Goal: Task Accomplishment & Management: Complete application form

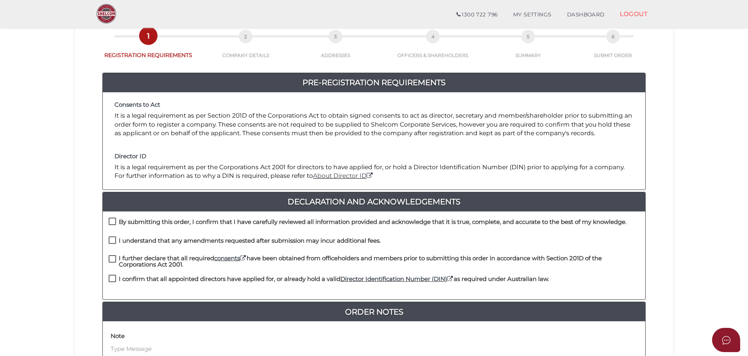
scroll to position [181, 0]
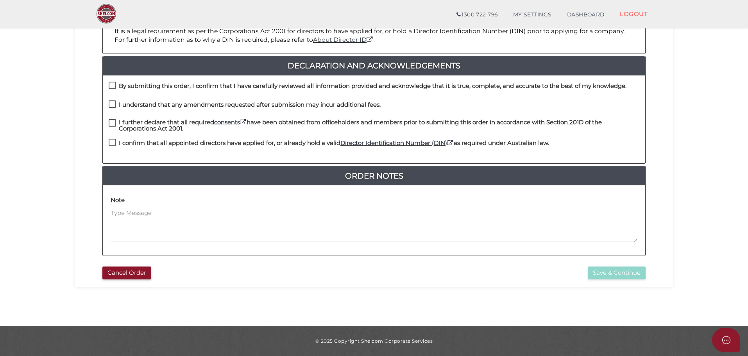
click at [111, 83] on label "By submitting this order, I confirm that I have carefully reviewed all informat…" at bounding box center [368, 88] width 518 height 10
checkbox input "true"
click at [111, 105] on label "I understand that any amendments requested after submission may incur additiona…" at bounding box center [245, 107] width 272 height 10
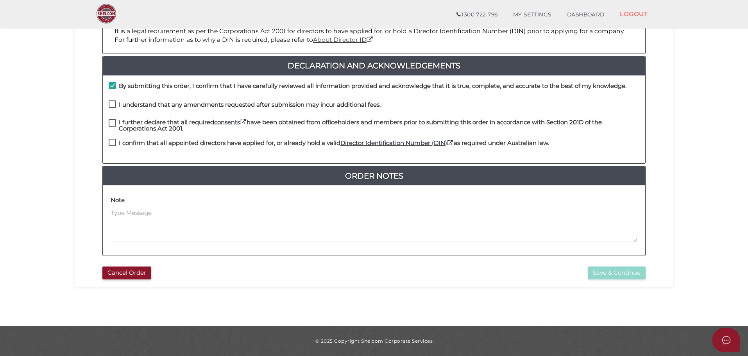
checkbox input "true"
click at [111, 124] on label "I further declare that all required consents have been obtained from officehold…" at bounding box center [374, 124] width 531 height 10
checkbox input "true"
click at [111, 144] on label "I confirm that all appointed directors have applied for, or already hold a vali…" at bounding box center [329, 145] width 441 height 10
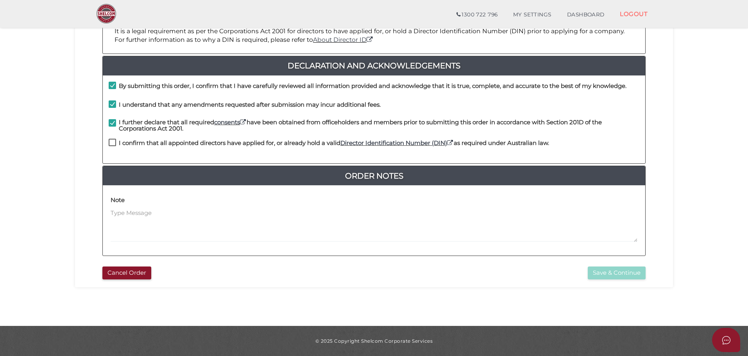
checkbox input "true"
click at [623, 272] on button "Save & Continue" at bounding box center [617, 273] width 58 height 13
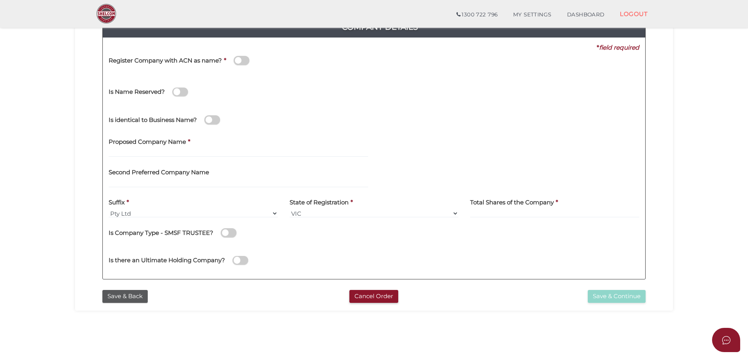
scroll to position [117, 0]
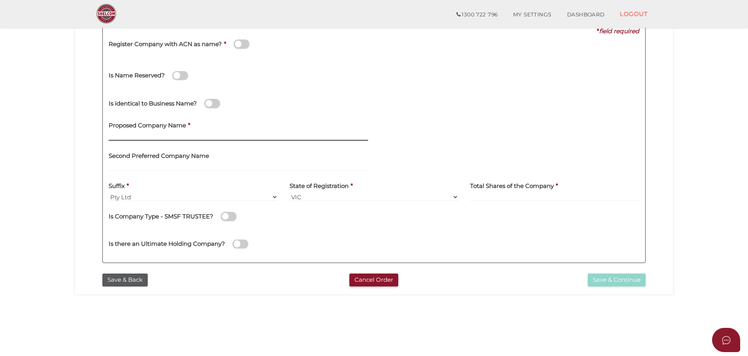
click at [146, 135] on input "text" at bounding box center [239, 136] width 260 height 9
click at [165, 137] on input "text" at bounding box center [239, 136] width 260 height 9
type input "GMB-Tx"
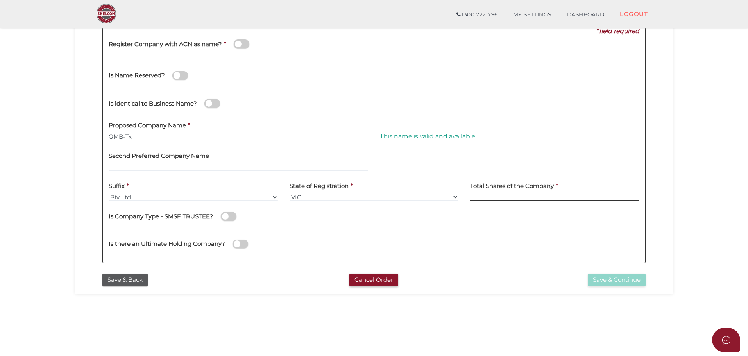
click at [509, 199] on input at bounding box center [554, 197] width 169 height 9
type input "10"
click at [622, 277] on button "Save & Continue" at bounding box center [617, 280] width 58 height 13
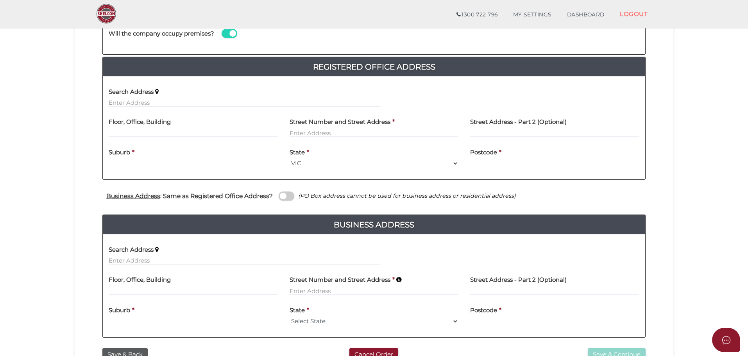
scroll to position [156, 0]
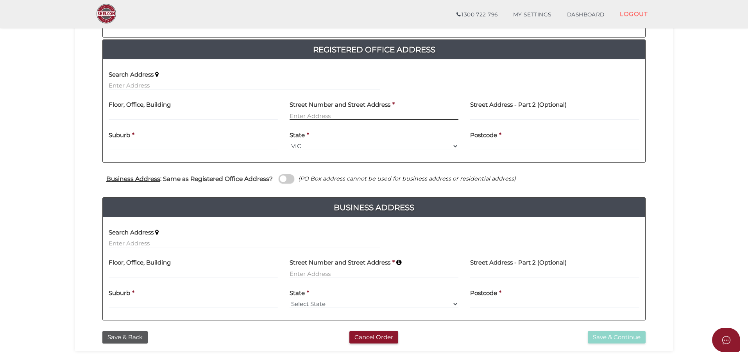
click at [327, 114] on input "text" at bounding box center [374, 115] width 169 height 9
click at [126, 113] on input "text" at bounding box center [193, 115] width 169 height 9
type input "U"
type input "Unit 4"
type input "[STREET_ADDRESS]"
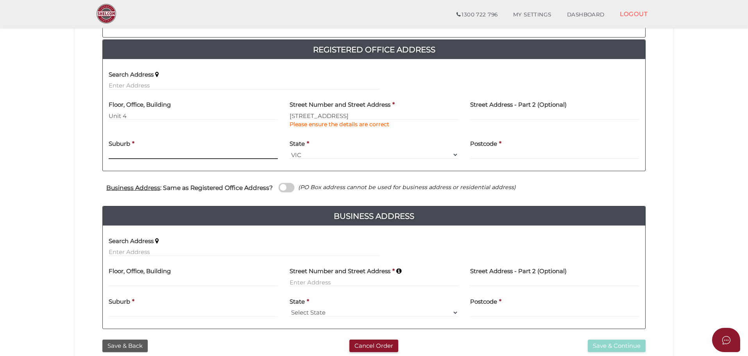
click at [120, 145] on div "Suburb *" at bounding box center [193, 147] width 169 height 25
type input "Murrumbeena"
type input "3163"
click at [290, 187] on span at bounding box center [287, 187] width 16 height 9
click at [0, 0] on input "checkbox" at bounding box center [0, 0] width 0 height 0
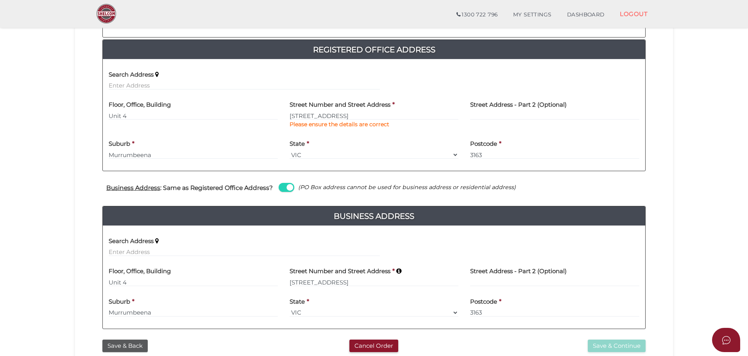
scroll to position [93, 0]
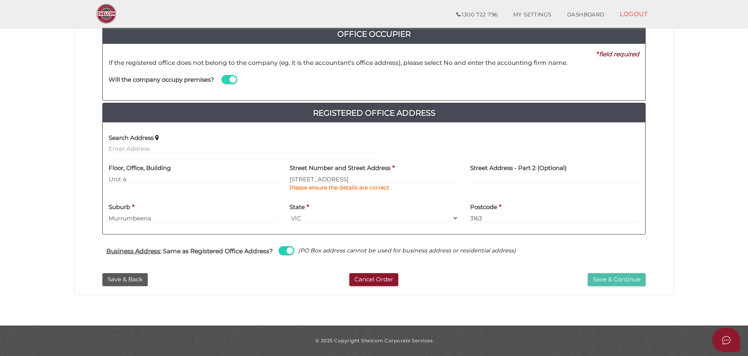
click at [618, 279] on button "Save & Continue" at bounding box center [617, 279] width 58 height 13
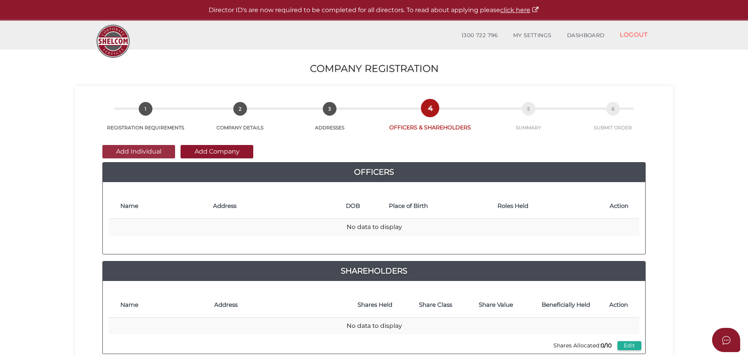
click at [142, 150] on button "Add Individual" at bounding box center [138, 151] width 73 height 13
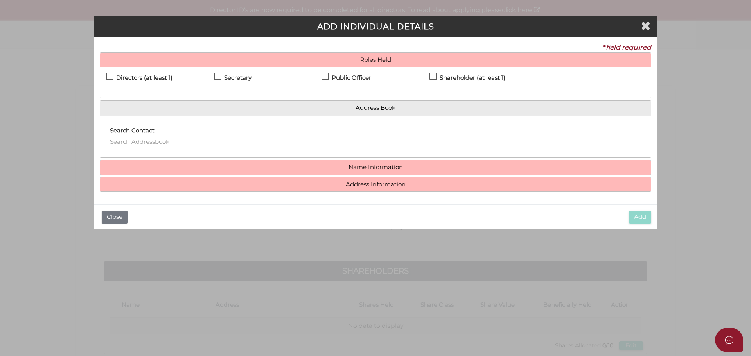
click at [109, 76] on label "Directors (at least 1)" at bounding box center [139, 80] width 66 height 10
checkbox input "true"
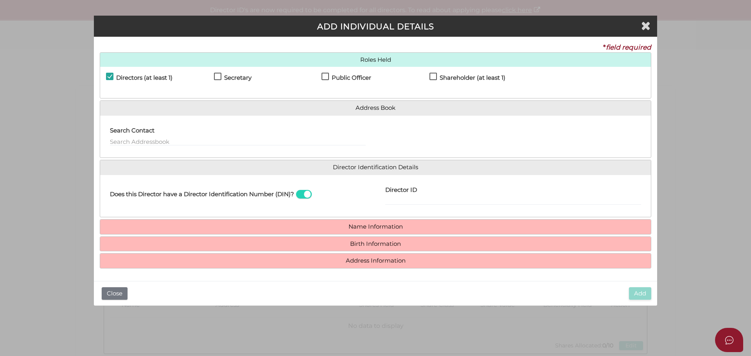
drag, startPoint x: 216, startPoint y: 75, endPoint x: 307, endPoint y: 77, distance: 90.7
click at [217, 75] on label "Secretary" at bounding box center [233, 80] width 38 height 10
checkbox input "true"
click at [325, 76] on label "Public Officer" at bounding box center [346, 80] width 50 height 10
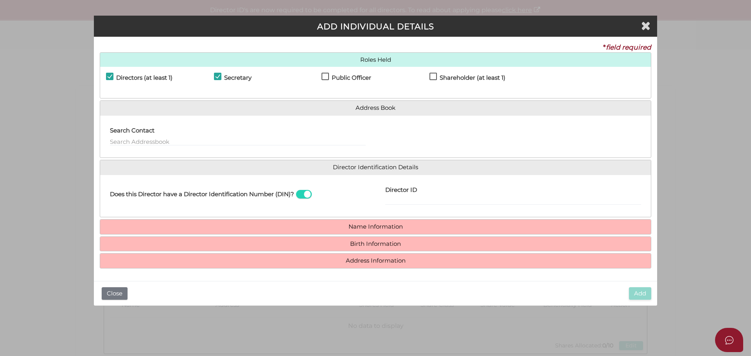
checkbox input "true"
click at [435, 76] on label "Shareholder (at least 1)" at bounding box center [467, 80] width 76 height 10
checkbox input "true"
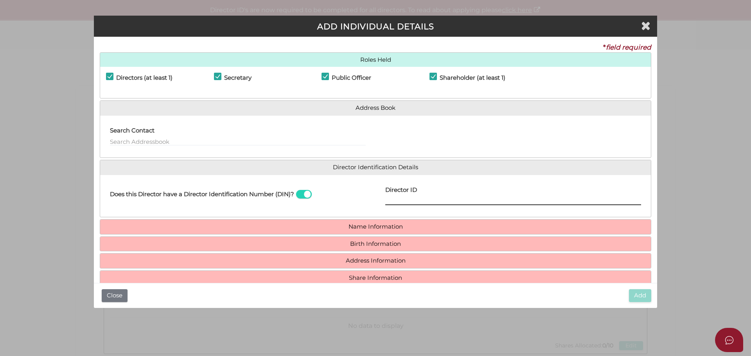
click at [385, 198] on input "Director ID" at bounding box center [513, 201] width 256 height 9
type input "036177542734703"
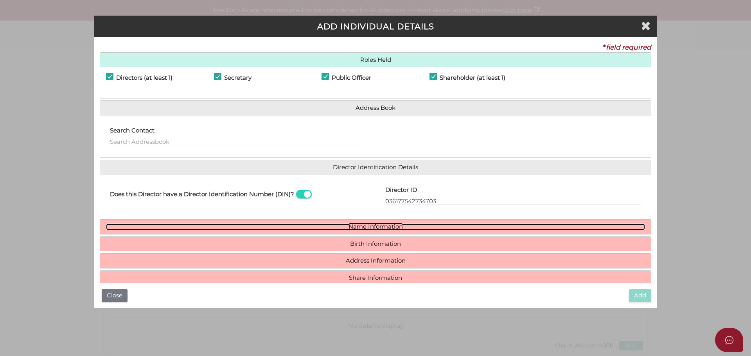
click at [385, 225] on link "Name Information" at bounding box center [375, 227] width 539 height 7
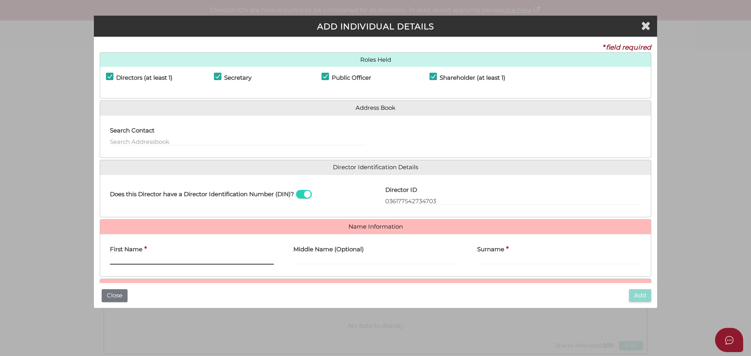
click at [146, 261] on input "First Name" at bounding box center [192, 260] width 164 height 9
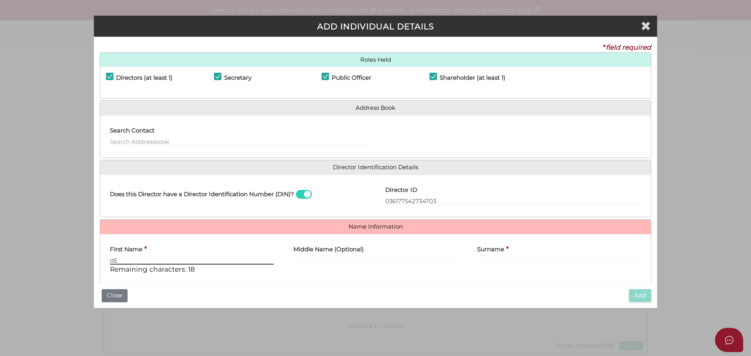
type input "d"
type input "Dejan"
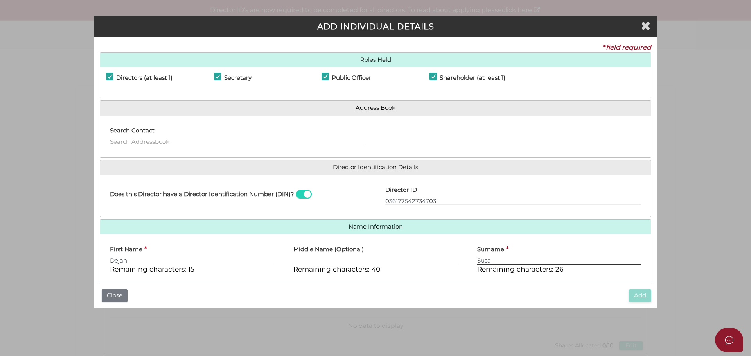
scroll to position [67, 0]
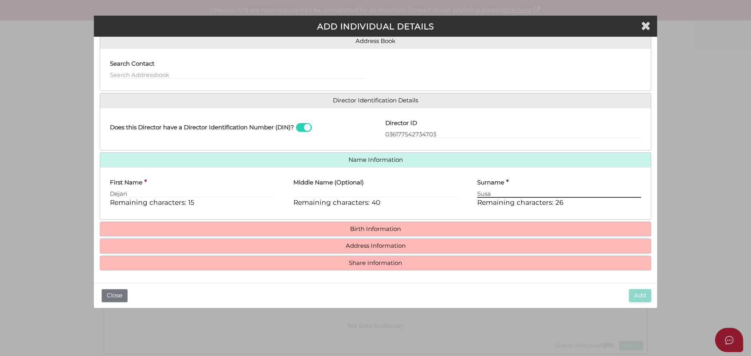
type input "Susa"
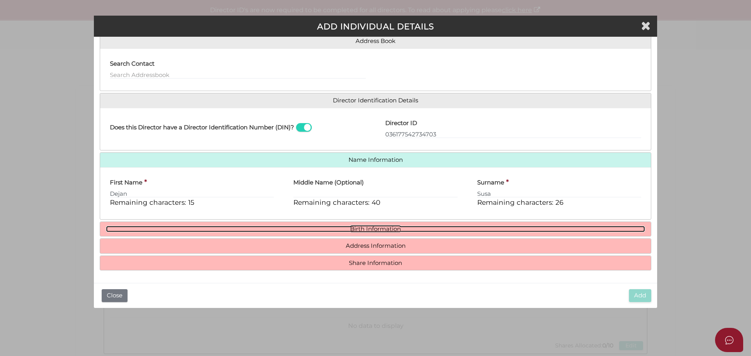
click at [377, 230] on link "Birth Information" at bounding box center [375, 229] width 539 height 7
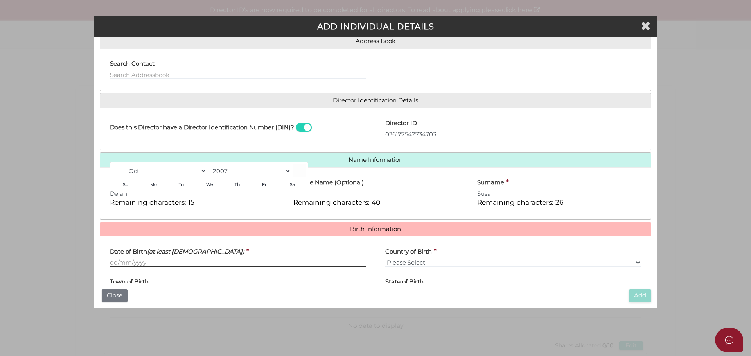
click at [111, 261] on input "Date of Birth (at least 18 years old)" at bounding box center [238, 262] width 256 height 9
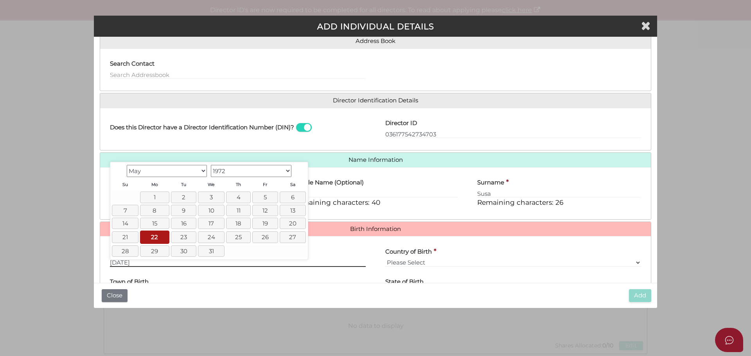
type input "22/05/1972"
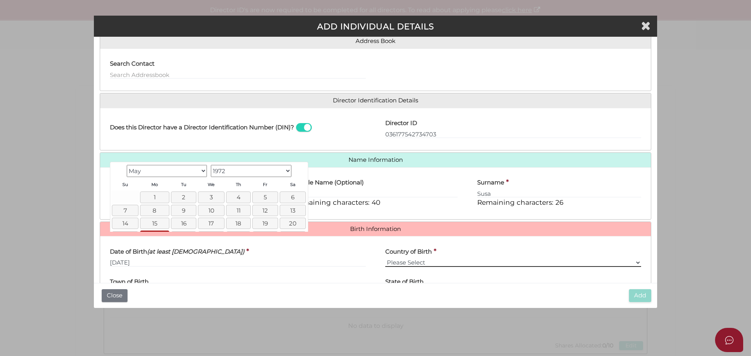
click at [415, 264] on select "Please Select v Australia Afghanistan Albania Algeria American Samoa Andorra An…" at bounding box center [513, 262] width 256 height 9
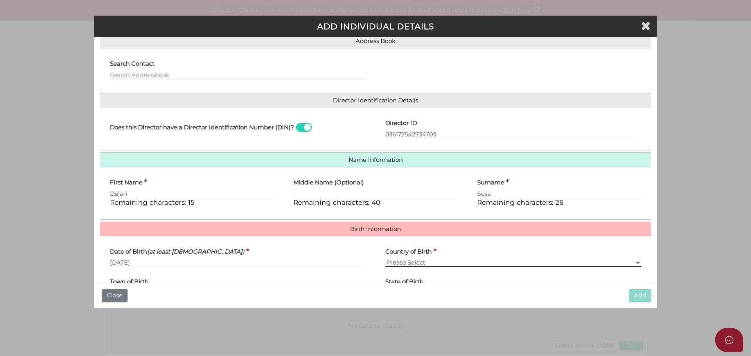
select select "Croatia"
click at [385, 258] on select "Please Select v Australia Afghanistan Albania Algeria American Samoa Andorra An…" at bounding box center [513, 262] width 256 height 9
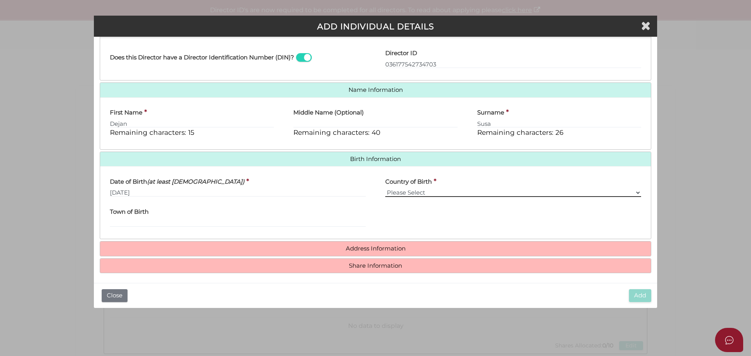
scroll to position [140, 0]
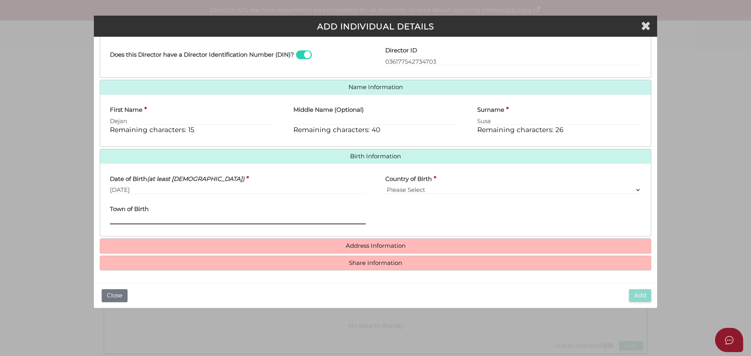
click at [132, 219] on input "Town of Birth" at bounding box center [238, 220] width 256 height 9
type input "Split"
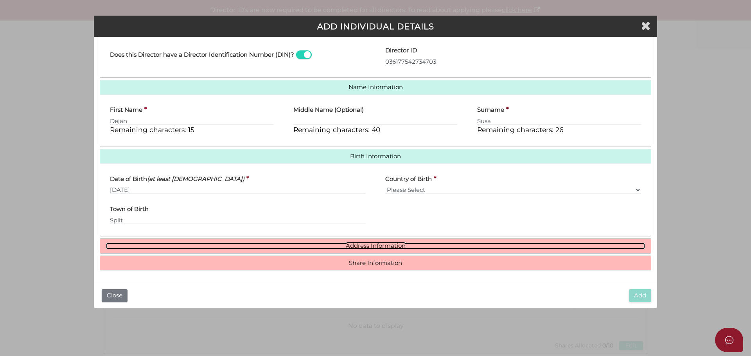
click at [392, 244] on link "Address Information" at bounding box center [375, 246] width 539 height 7
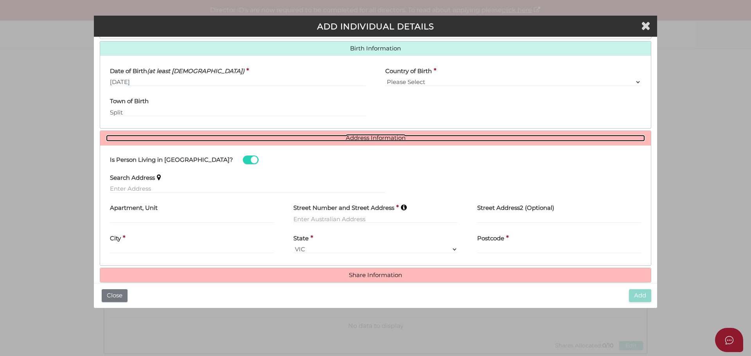
scroll to position [260, 0]
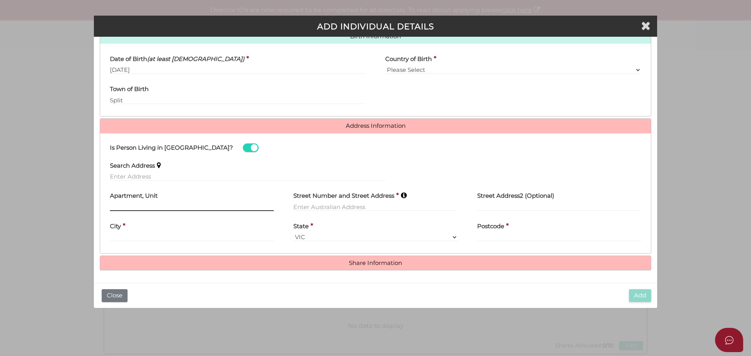
click at [111, 206] on input "text" at bounding box center [192, 207] width 164 height 9
type input "Unit 4"
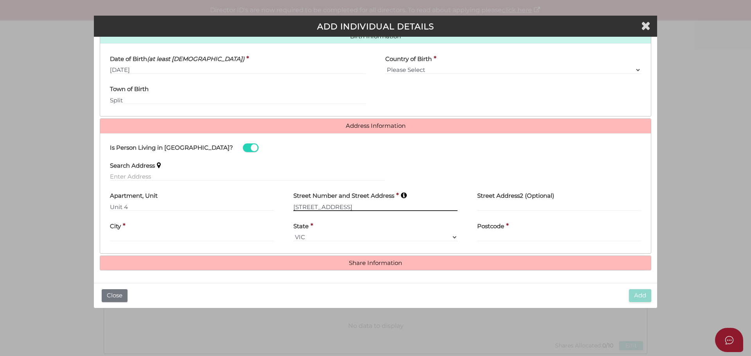
type input "15-17 Kangaroo Road"
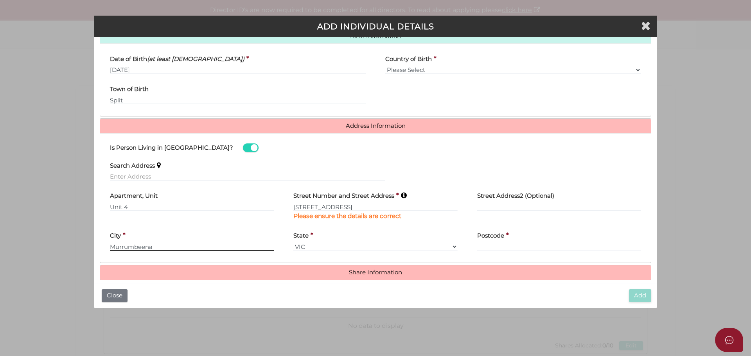
scroll to position [269, 0]
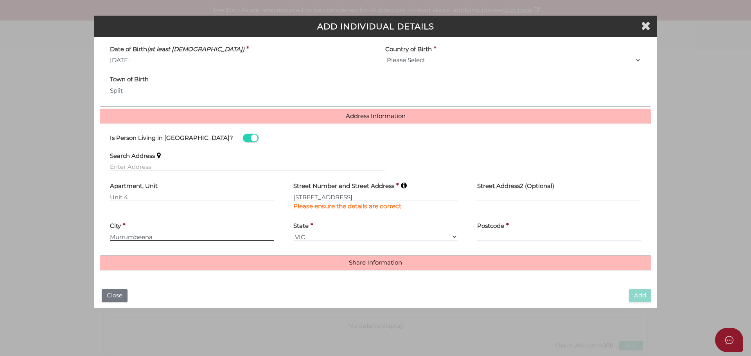
type input "Murrumbeena"
drag, startPoint x: 483, startPoint y: 234, endPoint x: 461, endPoint y: 234, distance: 21.9
click at [483, 234] on input "Postcode" at bounding box center [559, 237] width 164 height 9
click at [181, 238] on input "Murrumbeena" at bounding box center [192, 237] width 164 height 9
click at [493, 235] on input "Postcode" at bounding box center [559, 237] width 164 height 9
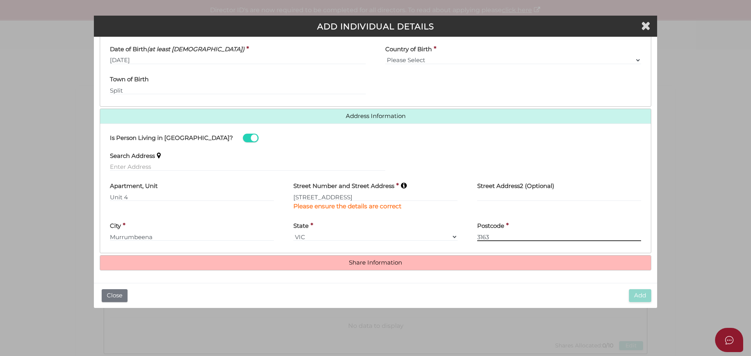
type input "3163"
click at [163, 237] on input "Murrumbeena" at bounding box center [192, 237] width 164 height 9
type input "M"
type input "Murrumbeena"
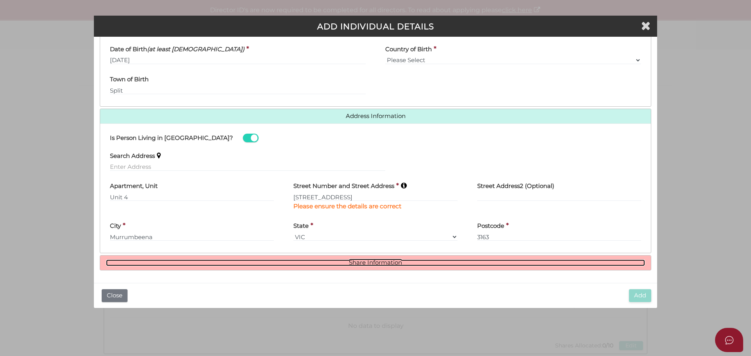
click at [380, 265] on link "Share Information" at bounding box center [375, 263] width 539 height 7
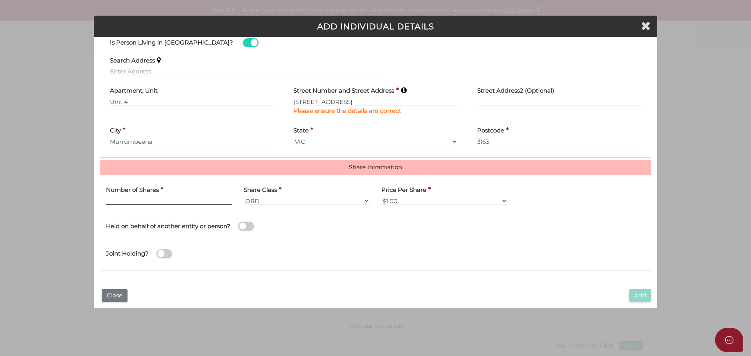
click at [171, 199] on input "text" at bounding box center [169, 201] width 126 height 9
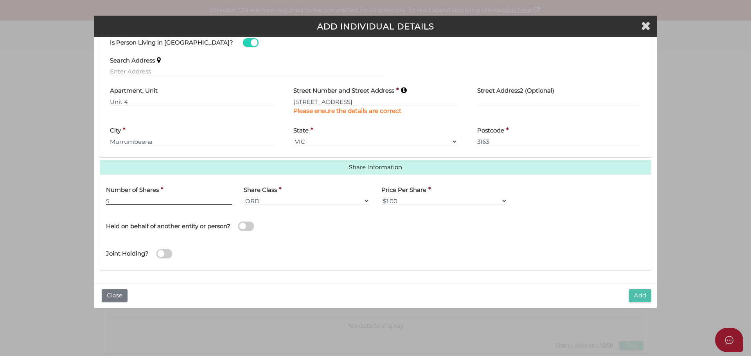
type input "5"
click at [642, 296] on button "Add" at bounding box center [640, 295] width 22 height 13
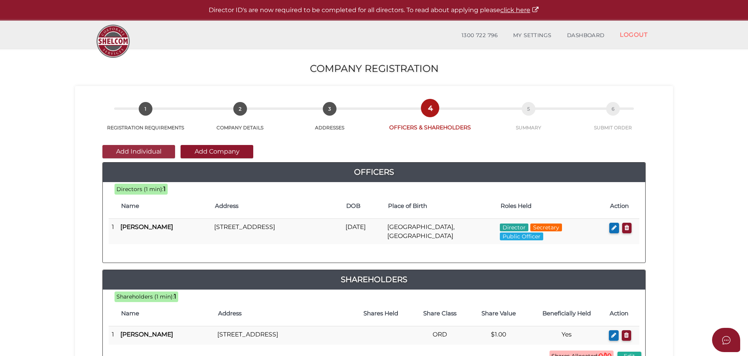
click at [151, 151] on button "Add Individual" at bounding box center [138, 151] width 73 height 13
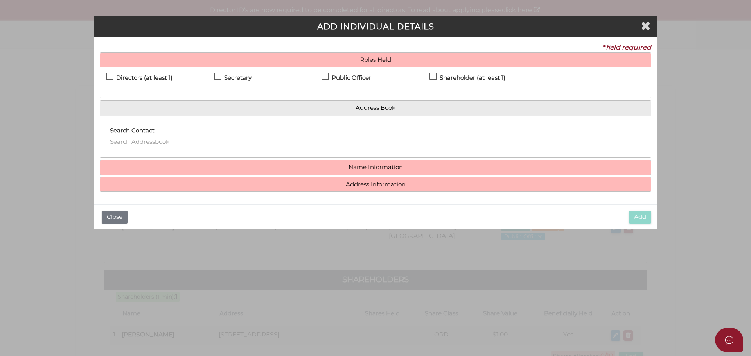
click at [434, 75] on label "Shareholder (at least 1)" at bounding box center [467, 80] width 76 height 10
checkbox input "true"
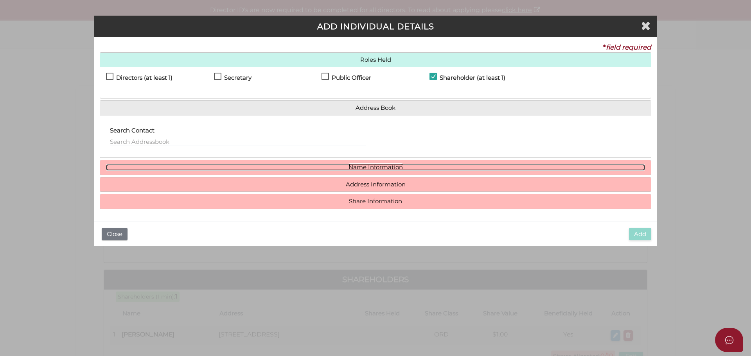
click at [380, 164] on link "Name Information" at bounding box center [375, 167] width 539 height 7
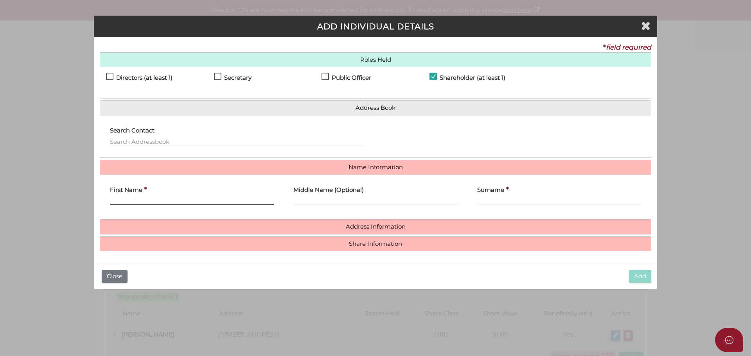
click at [140, 201] on input "First Name" at bounding box center [192, 201] width 164 height 9
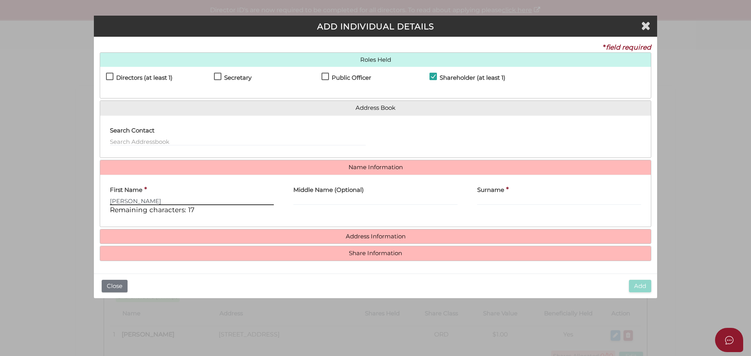
type input "Ana"
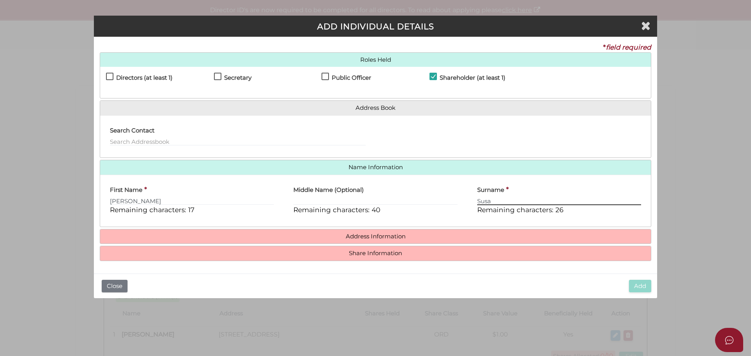
type input "Susa"
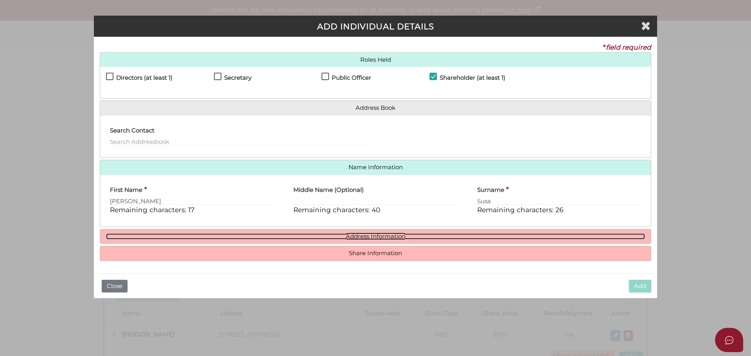
click at [386, 235] on link "Address Information" at bounding box center [375, 236] width 539 height 7
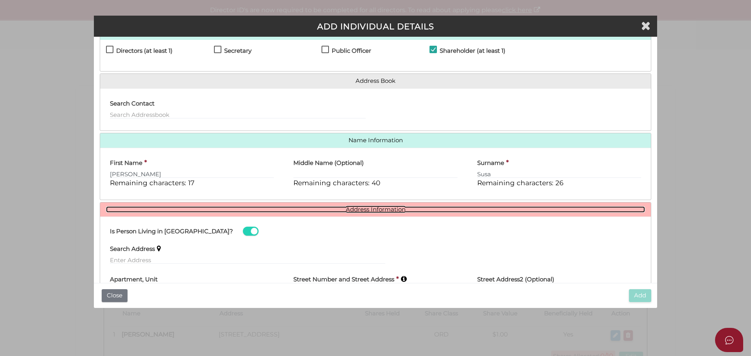
scroll to position [111, 0]
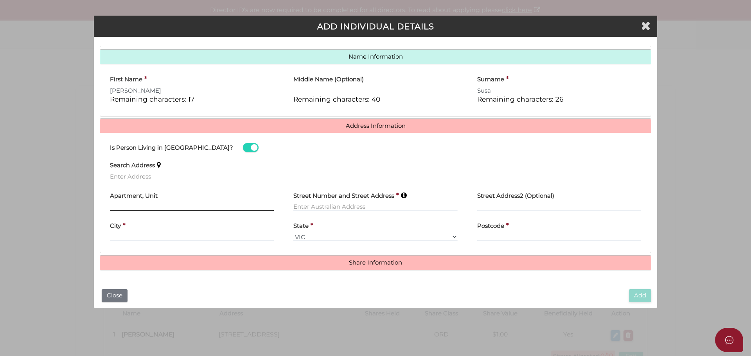
click at [119, 207] on input "text" at bounding box center [192, 207] width 164 height 9
type input "Unit 4"
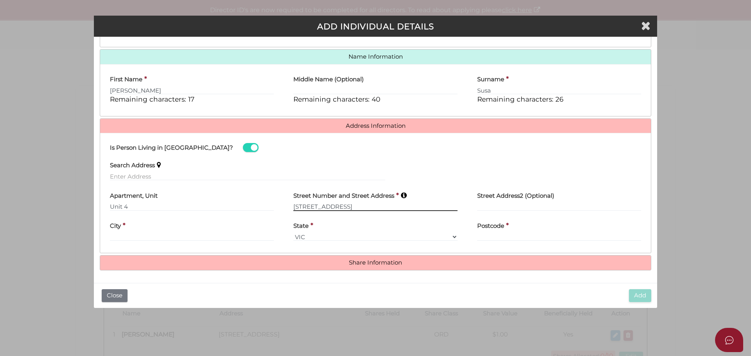
type input "15-17 Kangaroo Road"
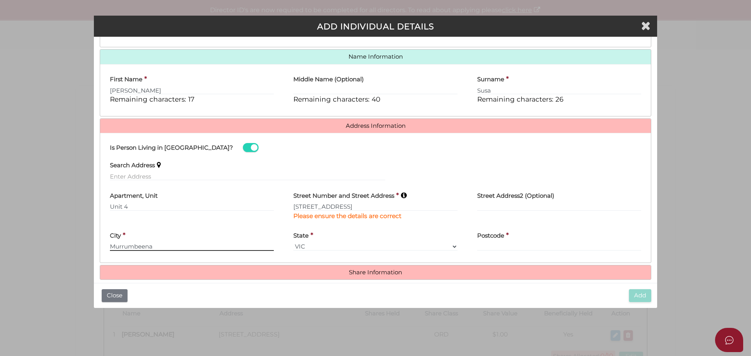
type input "Murrumbeena"
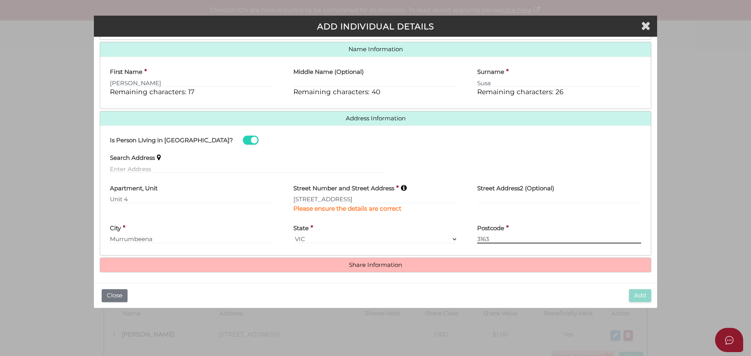
scroll to position [120, 0]
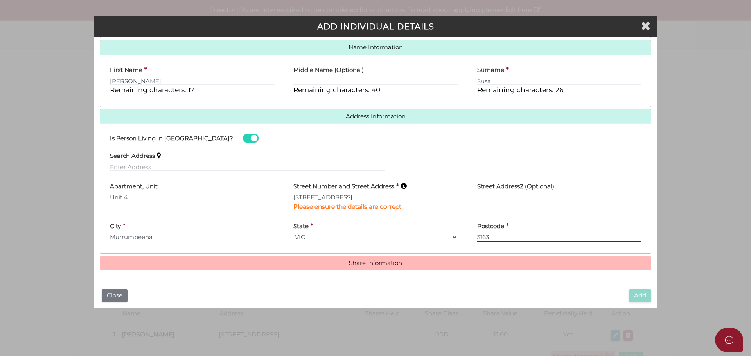
type input "3163"
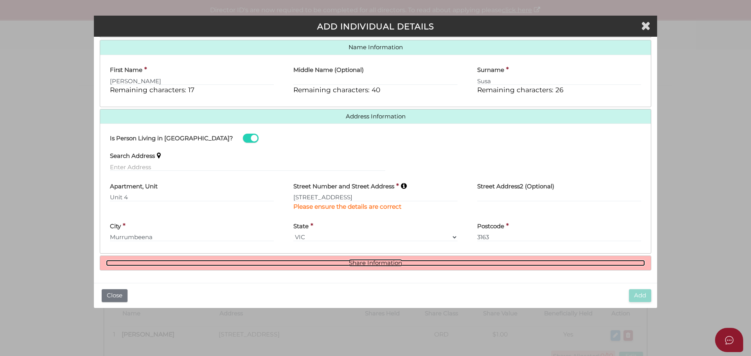
click at [371, 266] on link "Share Information" at bounding box center [375, 263] width 539 height 7
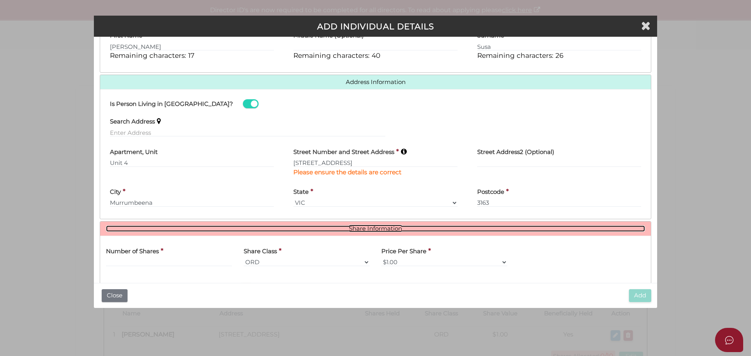
scroll to position [215, 0]
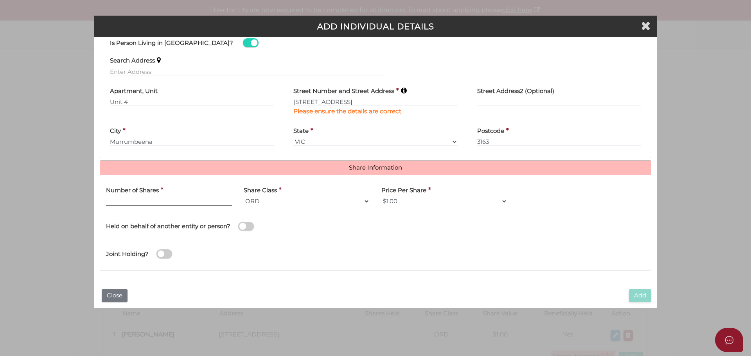
click at [140, 198] on input "text" at bounding box center [169, 201] width 126 height 9
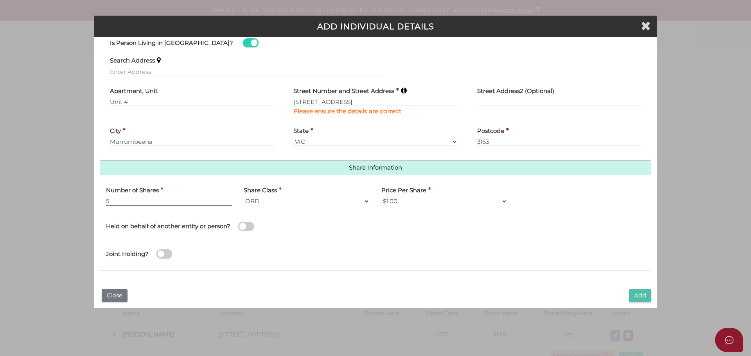
type input "5"
click at [641, 294] on button "Add" at bounding box center [640, 295] width 22 height 13
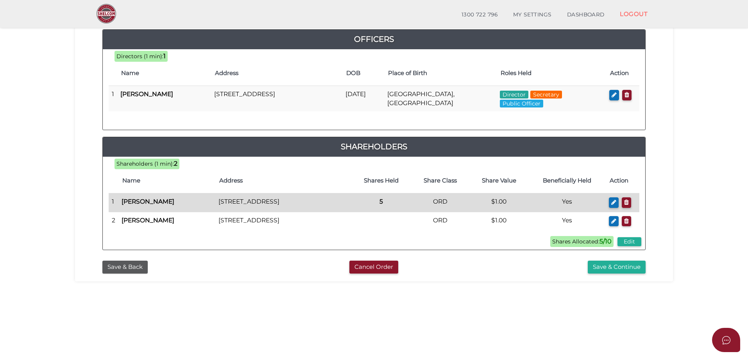
scroll to position [102, 0]
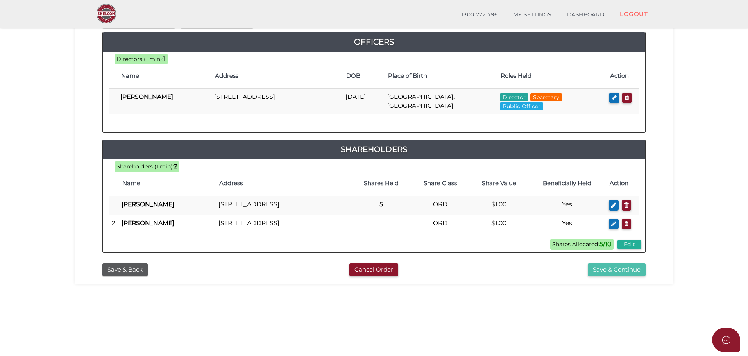
click at [629, 276] on button "Save & Continue" at bounding box center [617, 270] width 58 height 13
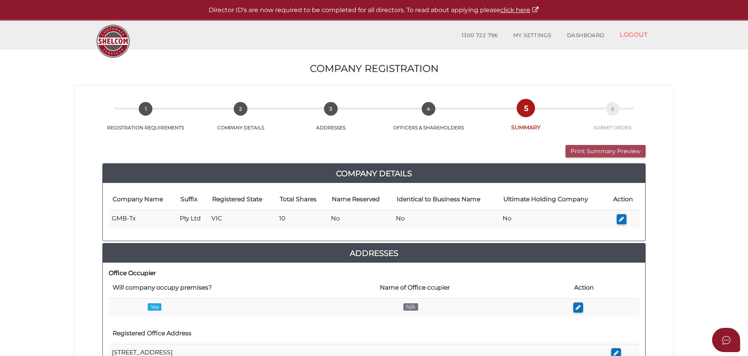
click at [620, 149] on button "Print Summary Preview" at bounding box center [606, 151] width 80 height 13
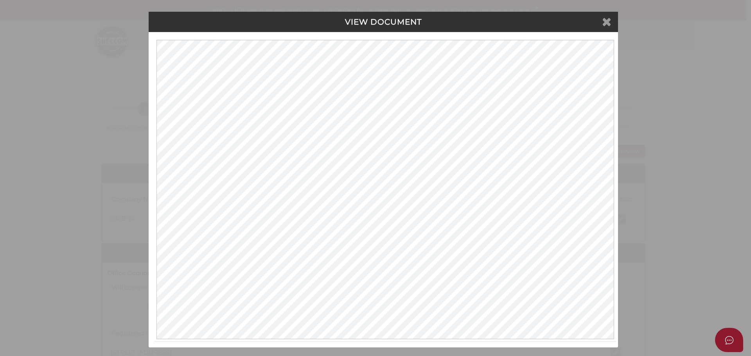
click at [604, 21] on icon at bounding box center [606, 22] width 9 height 12
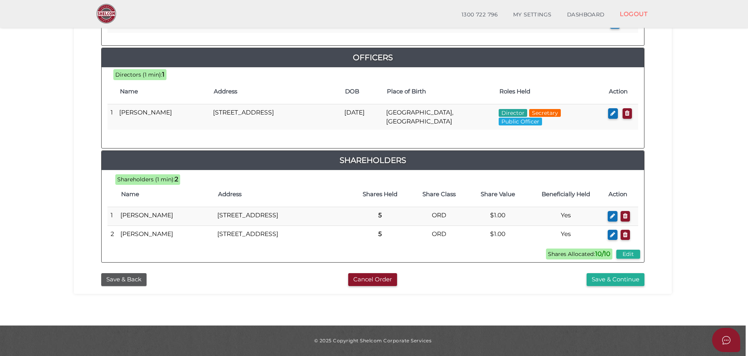
scroll to position [352, 0]
click at [615, 286] on button "Save & Continue" at bounding box center [616, 279] width 58 height 13
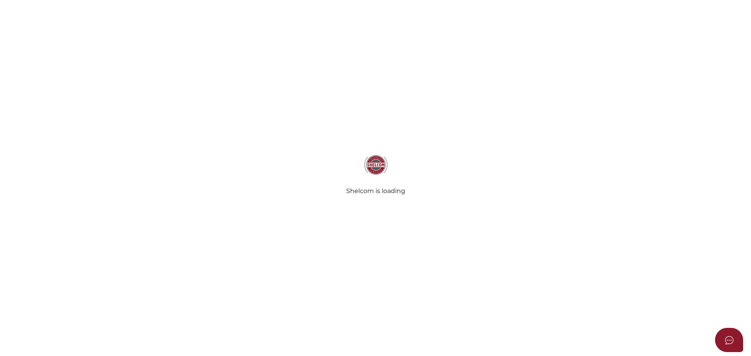
select select "Comb Binding"
select select "No"
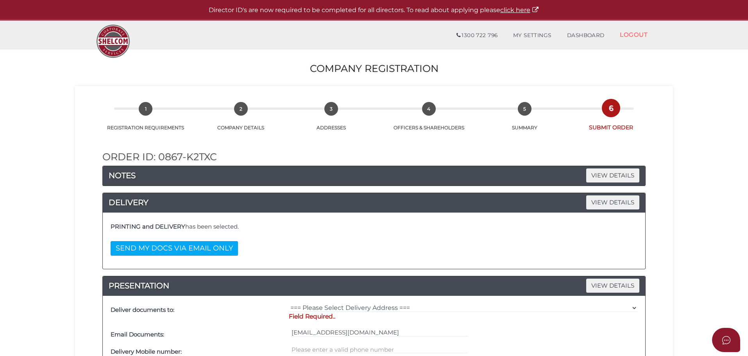
scroll to position [156, 0]
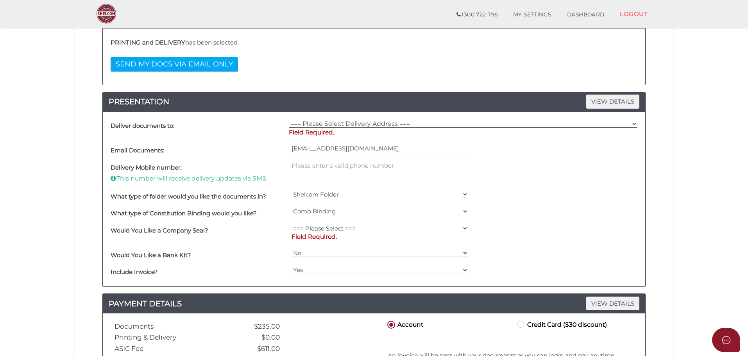
click at [355, 122] on select "=== Please Select Delivery Address === (User Address - [PERSON_NAME]) [STREET_A…" at bounding box center [463, 124] width 349 height 9
select select "0"
click at [289, 120] on select "=== Please Select Delivery Address === (User Address - [PERSON_NAME]) [STREET_A…" at bounding box center [463, 124] width 349 height 9
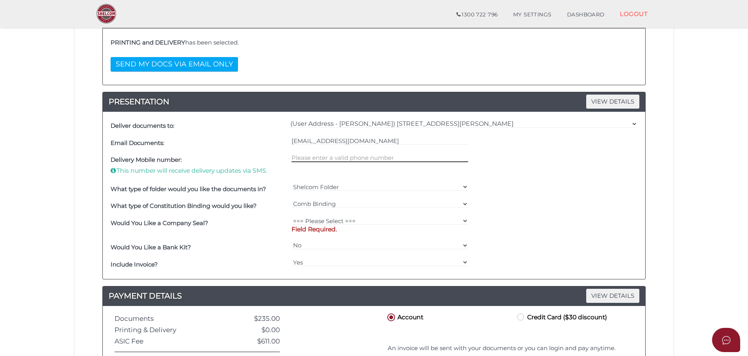
click at [325, 156] on input "text" at bounding box center [380, 158] width 177 height 9
type input "0439355325"
click at [331, 219] on select "=== Please Select === Fold Seal $50 No Seal" at bounding box center [380, 221] width 177 height 9
select select "0"
click at [292, 217] on select "=== Please Select === Fold Seal $50 No Seal" at bounding box center [380, 221] width 177 height 9
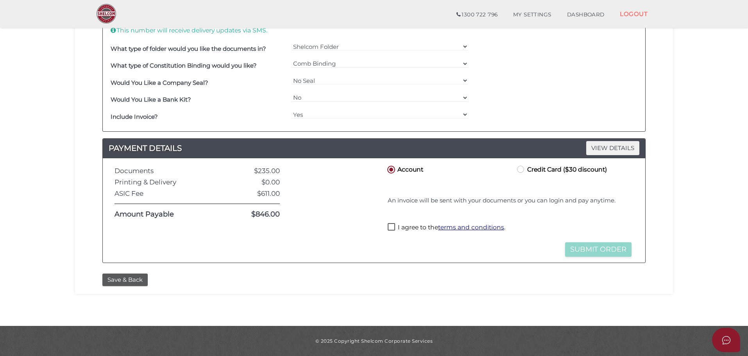
click at [523, 169] on label "Credit Card ($30 discount)" at bounding box center [562, 169] width 92 height 10
radio input "true"
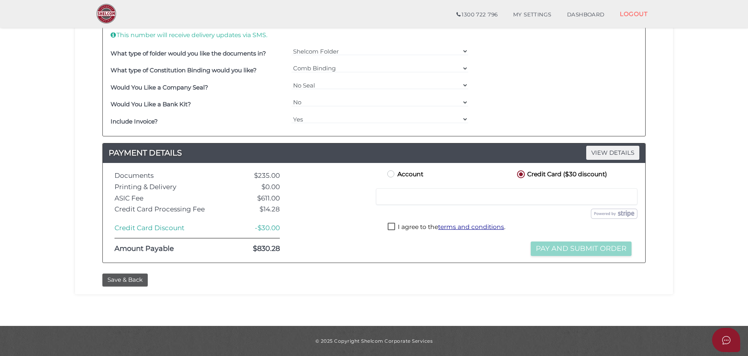
scroll to position [292, 0]
click at [389, 228] on label "I agree to the terms and conditions ." at bounding box center [447, 228] width 118 height 10
checkbox input "true"
click at [602, 244] on button "Pay and Submit Order" at bounding box center [581, 249] width 101 height 14
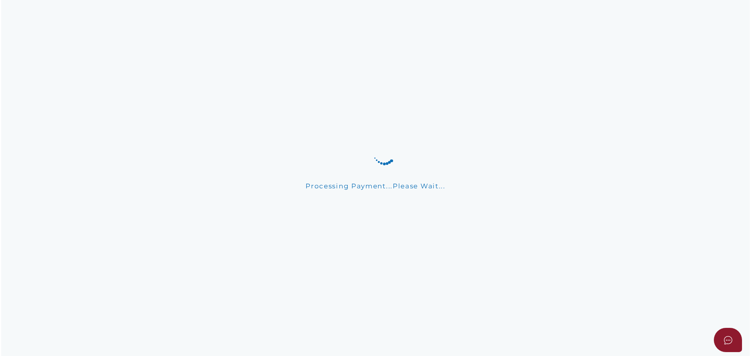
scroll to position [0, 0]
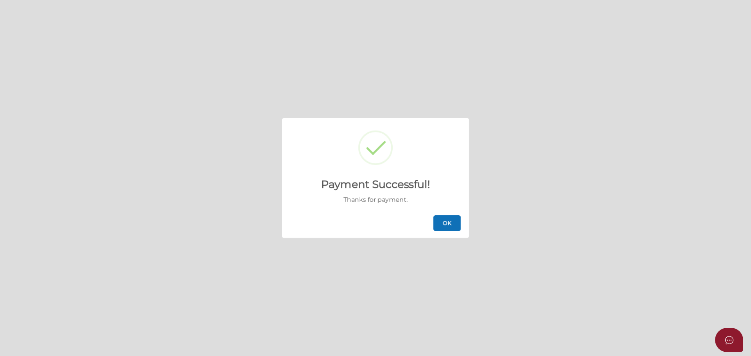
click at [449, 221] on button "OK" at bounding box center [446, 223] width 27 height 16
